Goal: Book appointment/travel/reservation

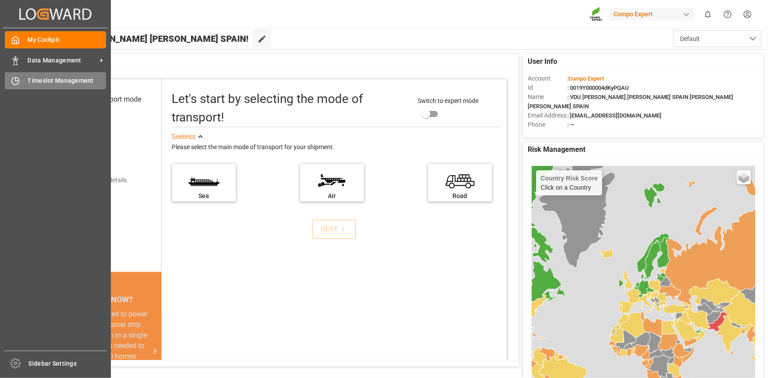
click at [16, 81] on icon at bounding box center [17, 79] width 4 height 4
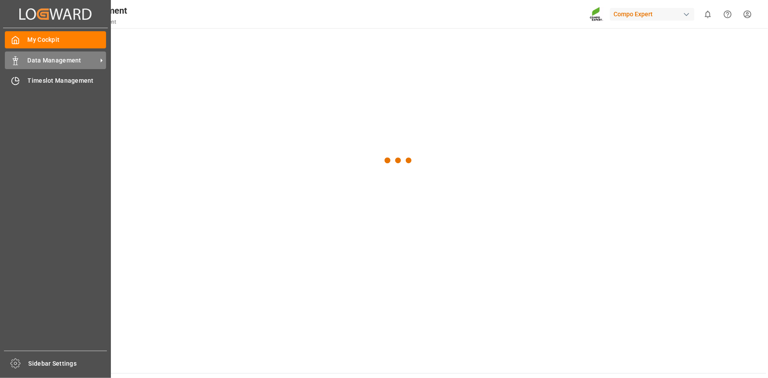
click at [35, 64] on span "Data Management" at bounding box center [63, 60] width 70 height 9
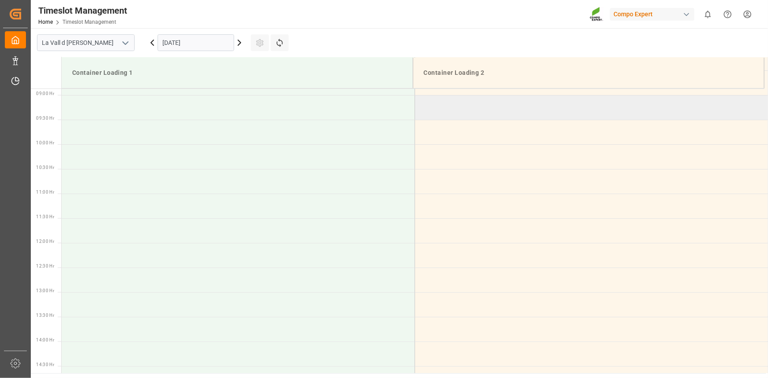
scroll to position [438, 0]
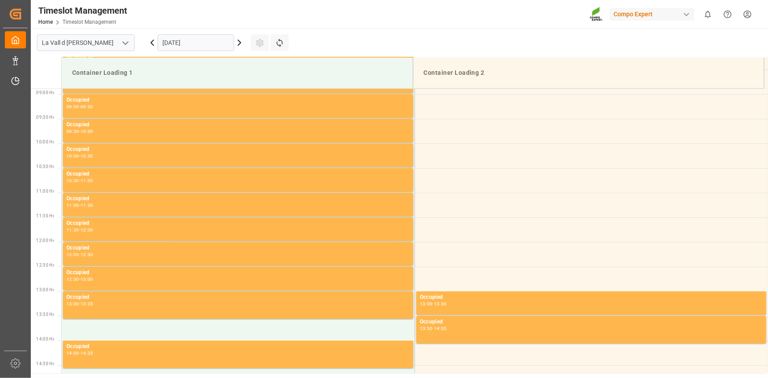
click at [187, 43] on input "[DATE]" at bounding box center [196, 42] width 77 height 17
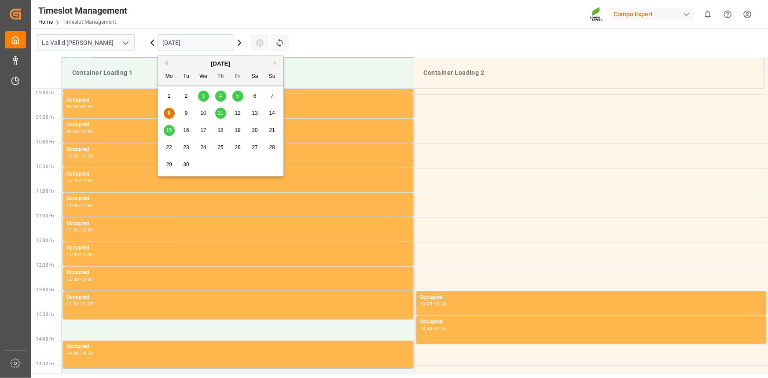
click at [185, 148] on span "23" at bounding box center [186, 147] width 6 height 6
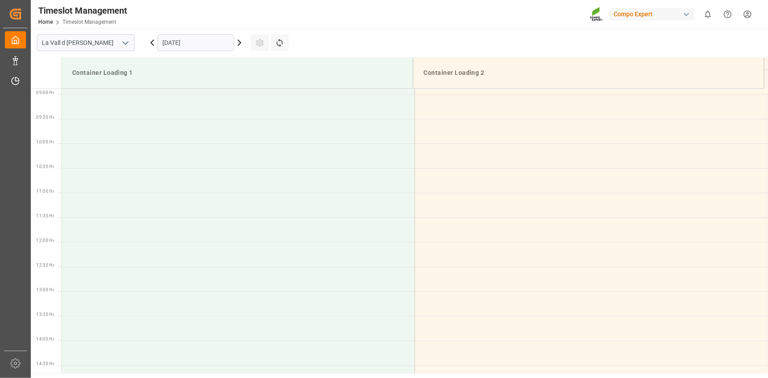
click at [189, 41] on input "[DATE]" at bounding box center [196, 42] width 77 height 17
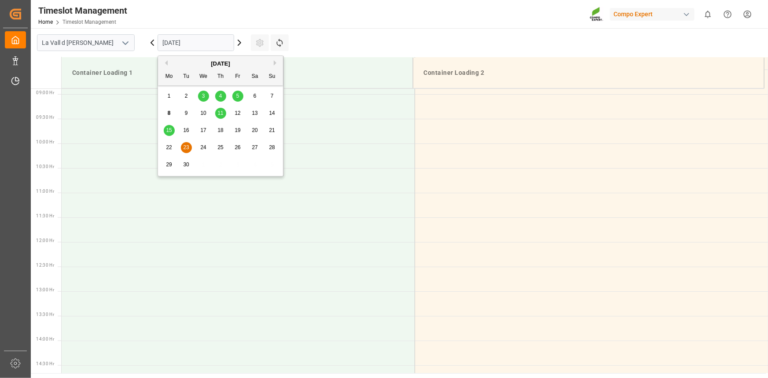
click at [169, 145] on span "22" at bounding box center [169, 147] width 6 height 6
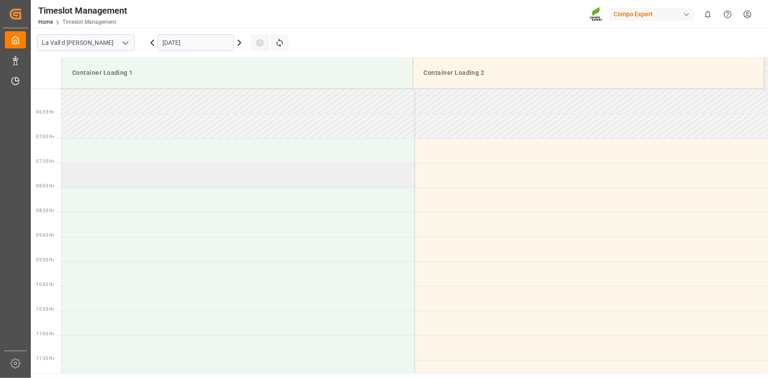
scroll to position [278, 0]
